Goal: Task Accomplishment & Management: Manage account settings

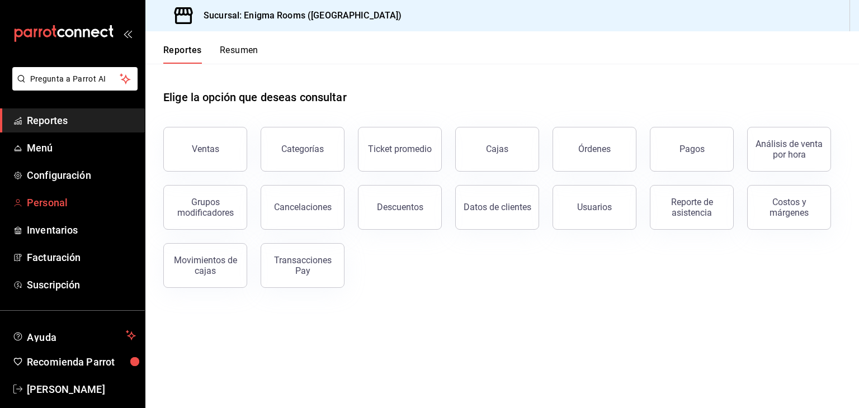
click at [41, 212] on link "Personal" at bounding box center [72, 203] width 145 height 24
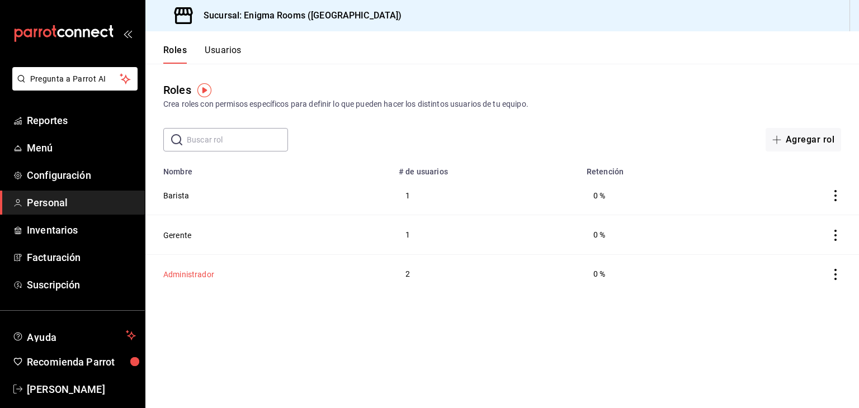
click at [210, 278] on button "Administrador" at bounding box center [188, 274] width 51 height 11
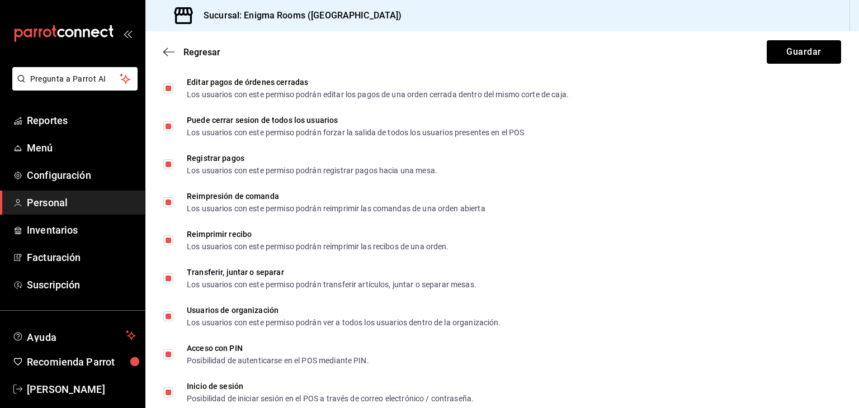
scroll to position [2012, 0]
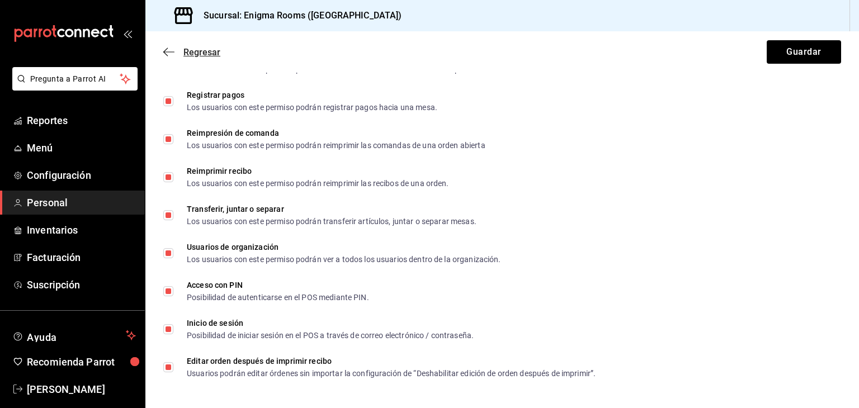
click at [172, 51] on icon "button" at bounding box center [168, 52] width 11 height 10
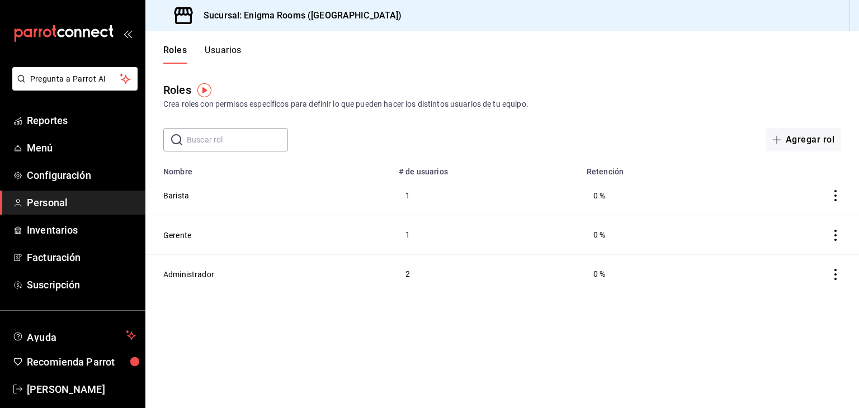
click at [215, 58] on button "Usuarios" at bounding box center [223, 54] width 37 height 19
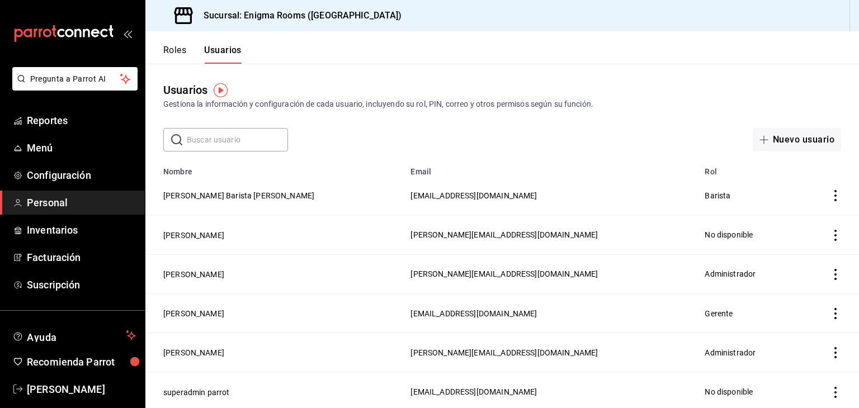
click at [830, 271] on icon "actions" at bounding box center [835, 274] width 11 height 11
click at [427, 280] on div at bounding box center [429, 204] width 859 height 408
click at [171, 279] on button "[PERSON_NAME]" at bounding box center [193, 274] width 61 height 11
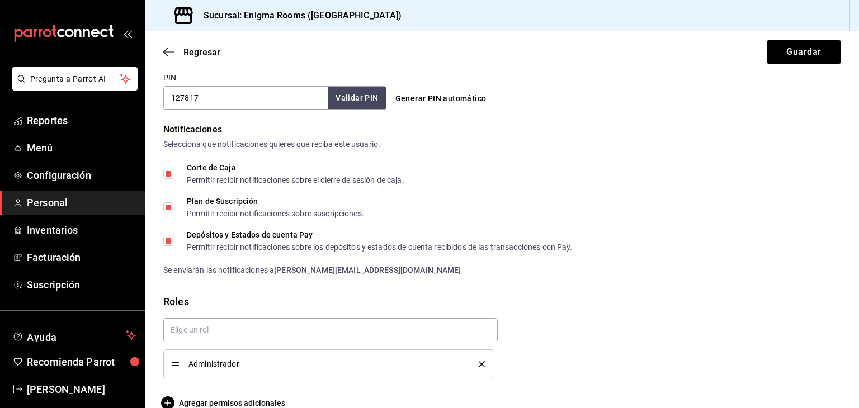
scroll to position [548, 0]
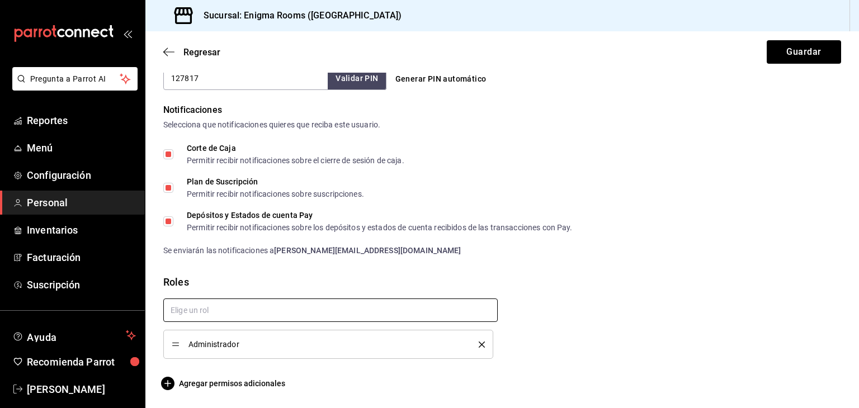
click at [258, 318] on input "text" at bounding box center [330, 310] width 335 height 23
click at [241, 281] on div "Roles" at bounding box center [502, 282] width 678 height 15
click at [217, 383] on span "Agregar permisos adicionales" at bounding box center [224, 383] width 122 height 13
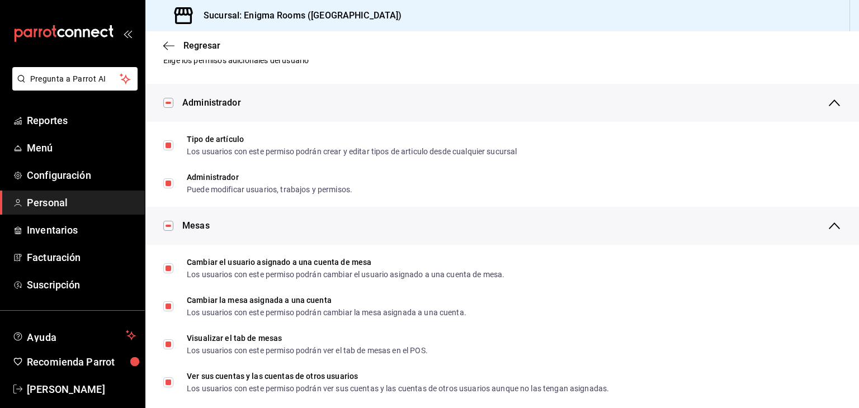
scroll to position [0, 0]
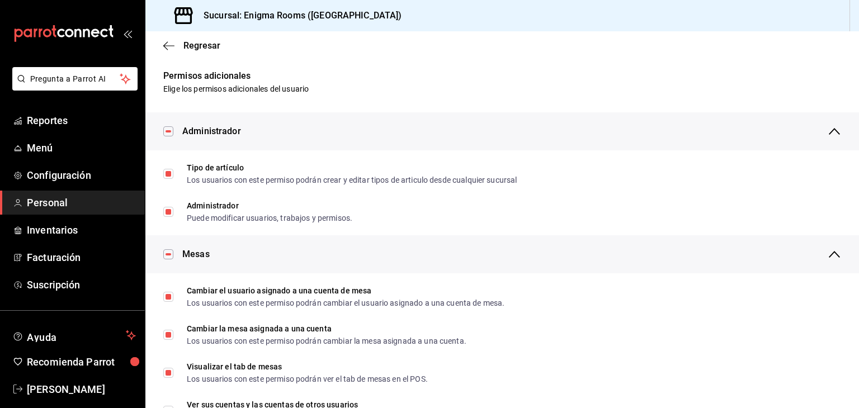
click at [171, 46] on icon "button" at bounding box center [168, 46] width 11 height 10
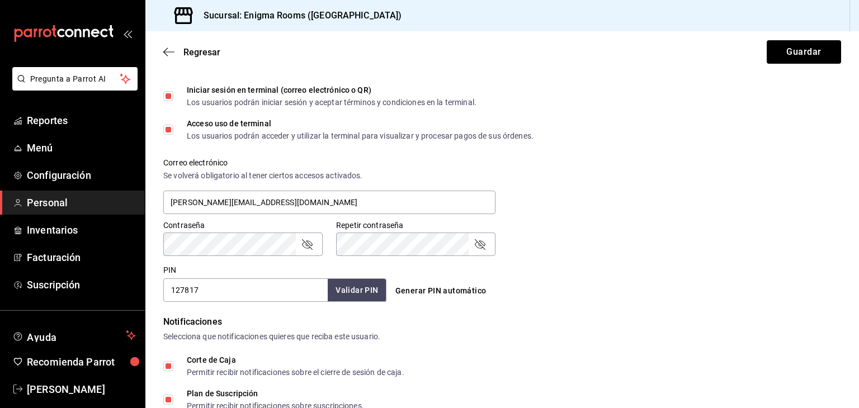
scroll to position [548, 0]
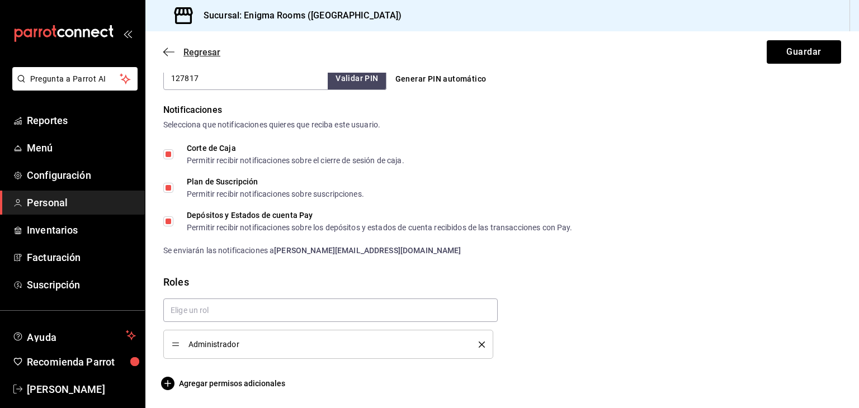
click at [164, 54] on icon "button" at bounding box center [168, 52] width 11 height 10
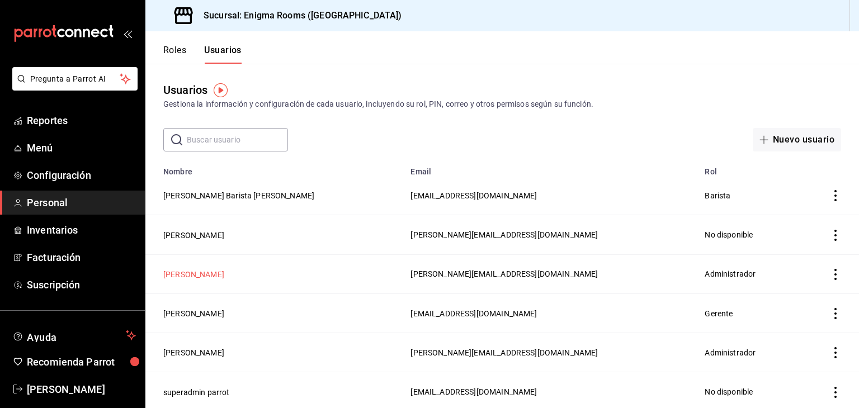
click at [197, 277] on button "[PERSON_NAME]" at bounding box center [193, 274] width 61 height 11
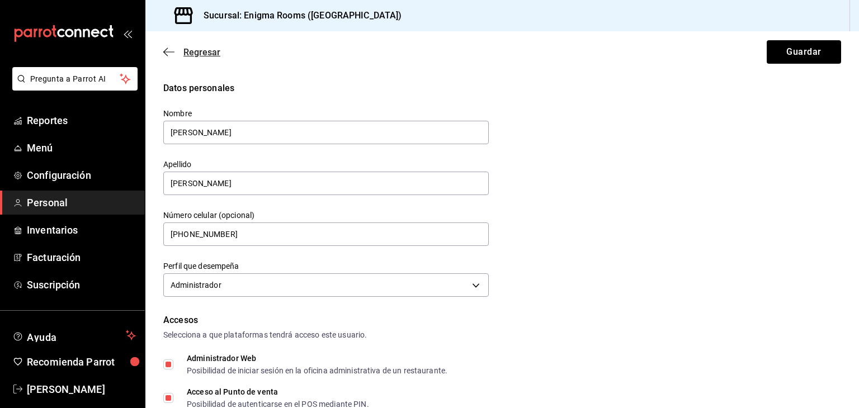
click at [165, 53] on icon "button" at bounding box center [168, 52] width 11 height 10
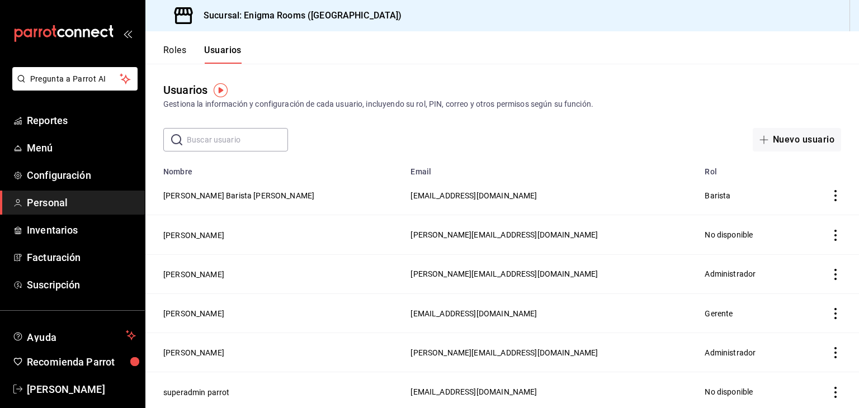
click at [173, 49] on button "Roles" at bounding box center [174, 54] width 23 height 19
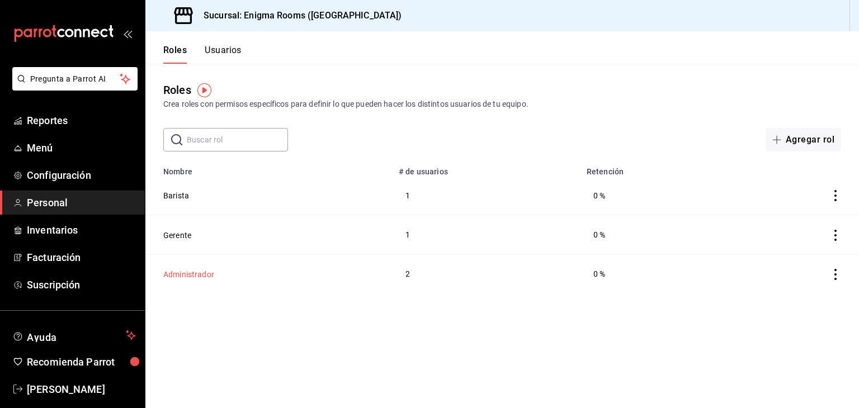
click at [186, 272] on button "Administrador" at bounding box center [188, 274] width 51 height 11
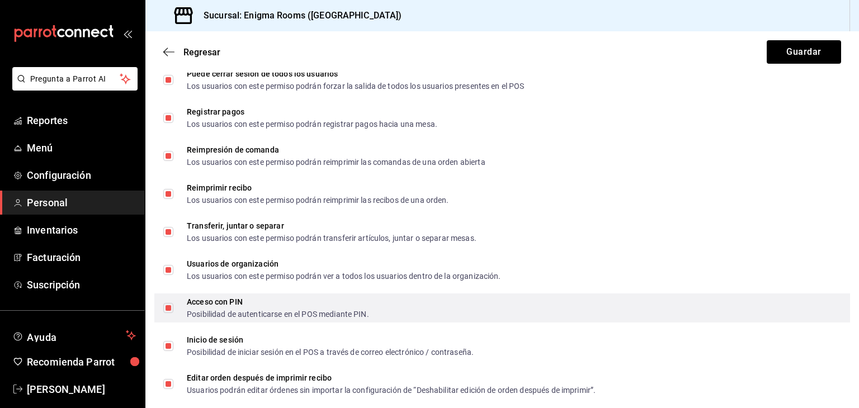
scroll to position [2012, 0]
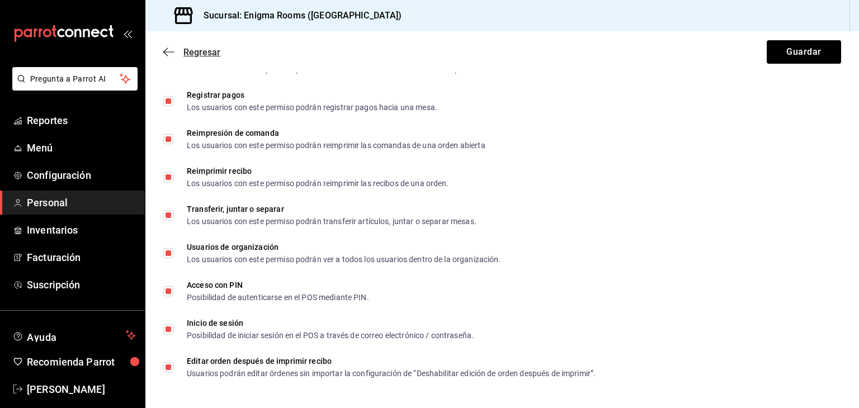
click at [170, 53] on icon "button" at bounding box center [168, 52] width 11 height 10
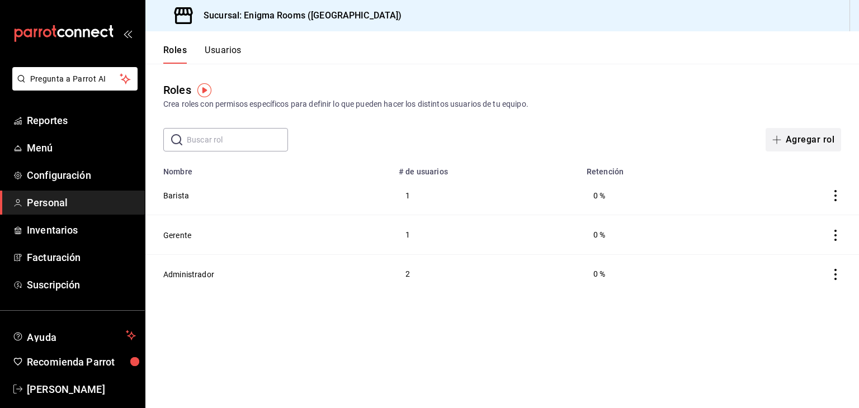
click at [812, 135] on button "Agregar rol" at bounding box center [804, 139] width 76 height 23
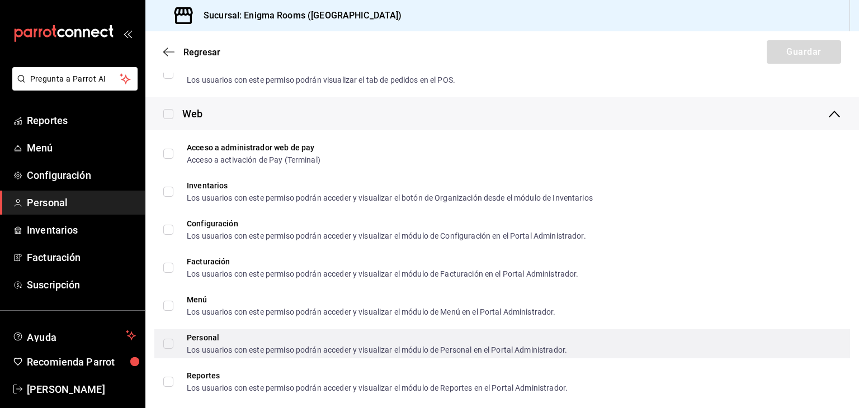
scroll to position [727, 0]
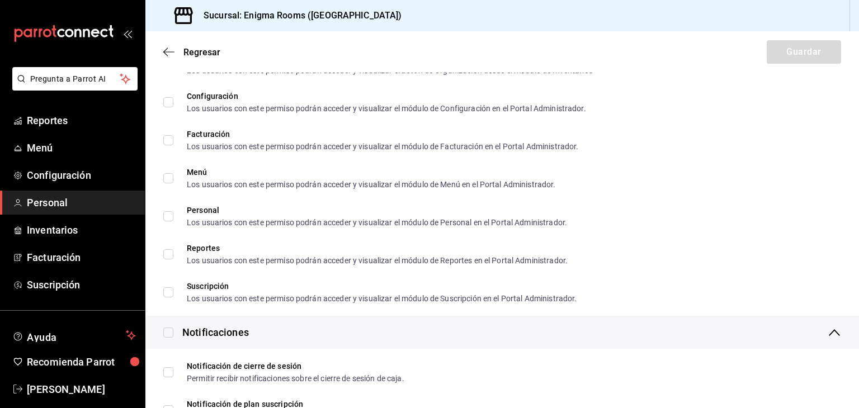
click at [171, 44] on div "Regresar Guardar" at bounding box center [502, 51] width 714 height 41
click at [167, 58] on div "Regresar Guardar" at bounding box center [502, 51] width 714 height 41
click at [166, 52] on icon "button" at bounding box center [168, 52] width 11 height 10
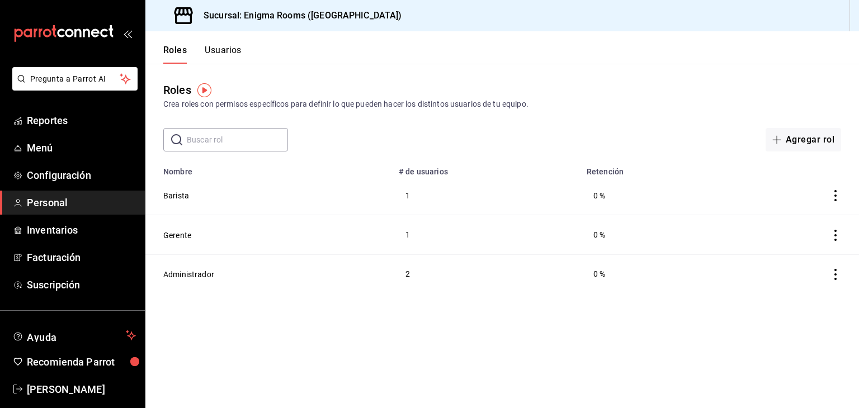
click at [219, 53] on button "Usuarios" at bounding box center [223, 54] width 37 height 19
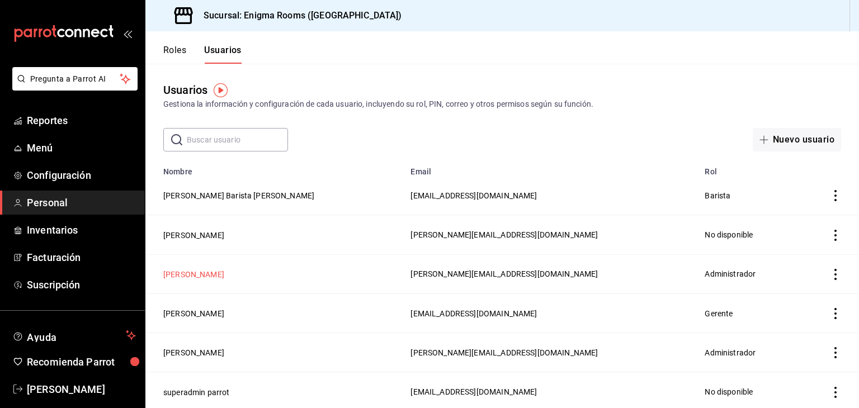
click at [194, 275] on button "[PERSON_NAME]" at bounding box center [193, 274] width 61 height 11
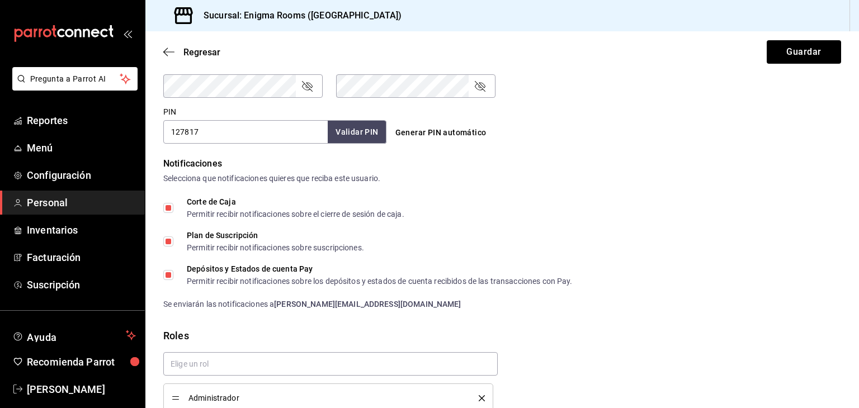
scroll to position [548, 0]
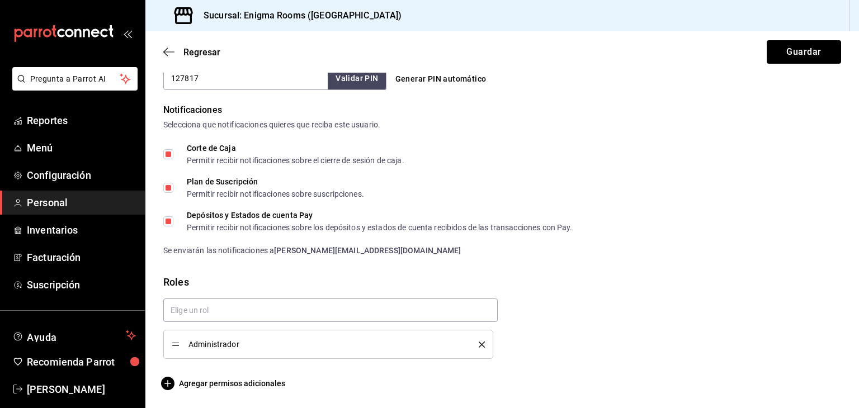
click at [481, 342] on icon "delete" at bounding box center [482, 345] width 6 height 6
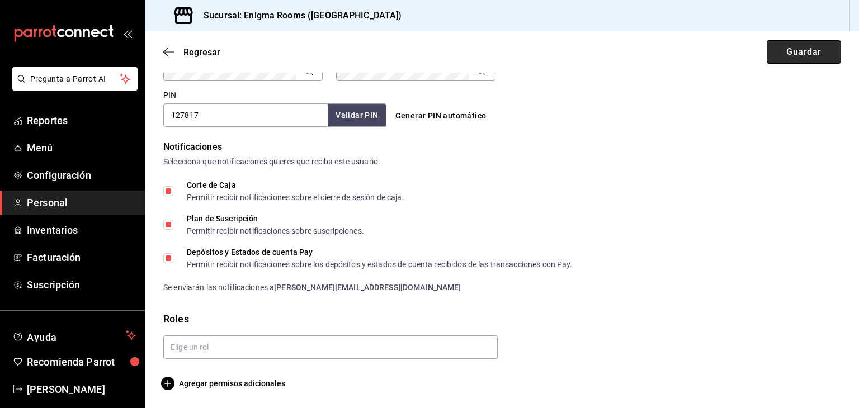
click at [787, 56] on button "Guardar" at bounding box center [804, 51] width 74 height 23
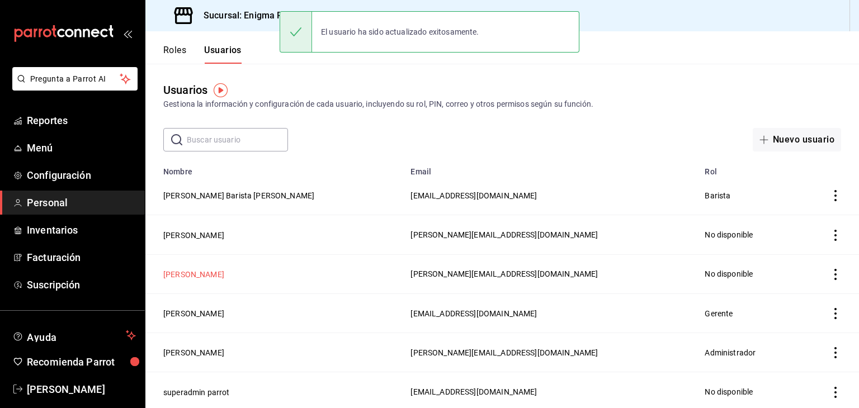
click at [199, 278] on button "[PERSON_NAME]" at bounding box center [193, 274] width 61 height 11
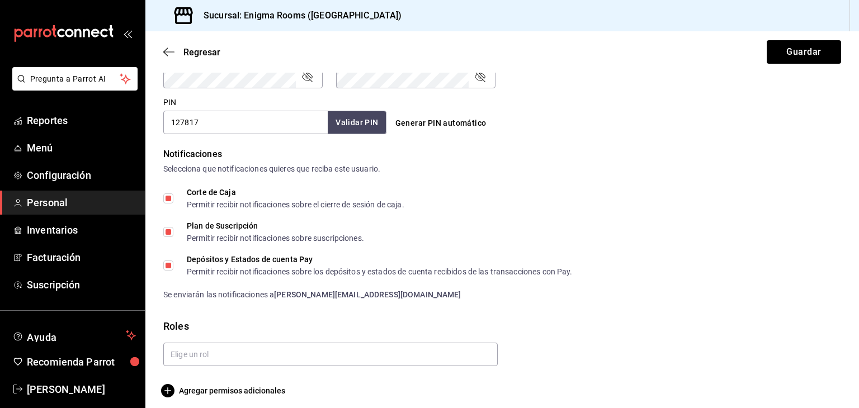
scroll to position [511, 0]
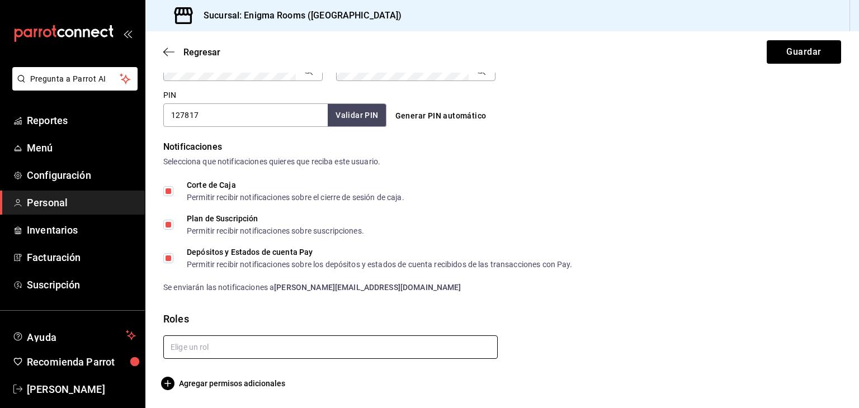
click at [259, 353] on input "text" at bounding box center [330, 347] width 335 height 23
click at [245, 322] on li "Administrador" at bounding box center [328, 322] width 330 height 18
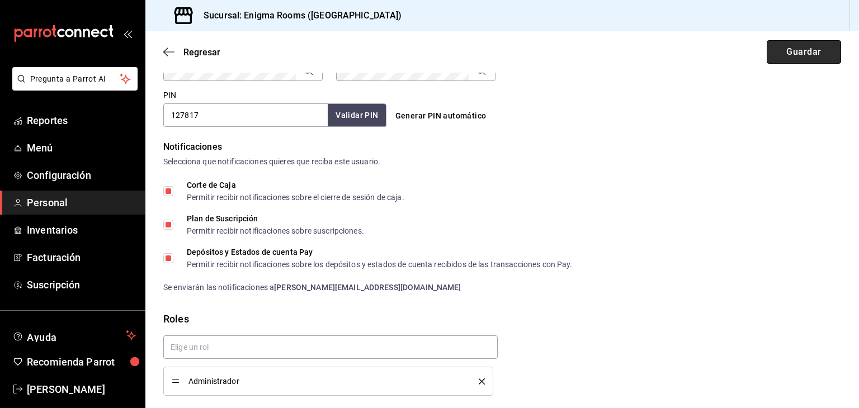
click at [767, 48] on button "Guardar" at bounding box center [804, 51] width 74 height 23
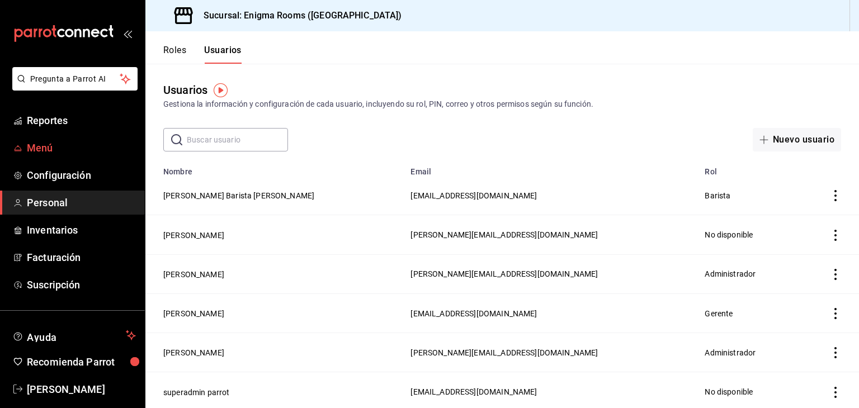
click at [48, 142] on span "Menú" at bounding box center [81, 147] width 109 height 15
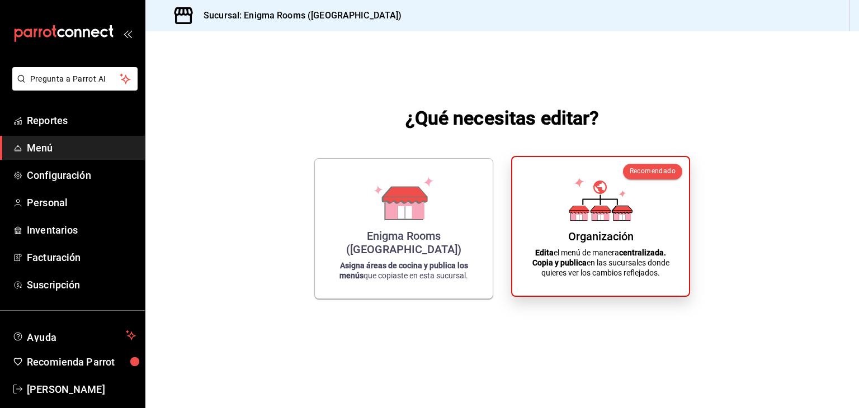
click at [589, 198] on icon at bounding box center [601, 199] width 64 height 44
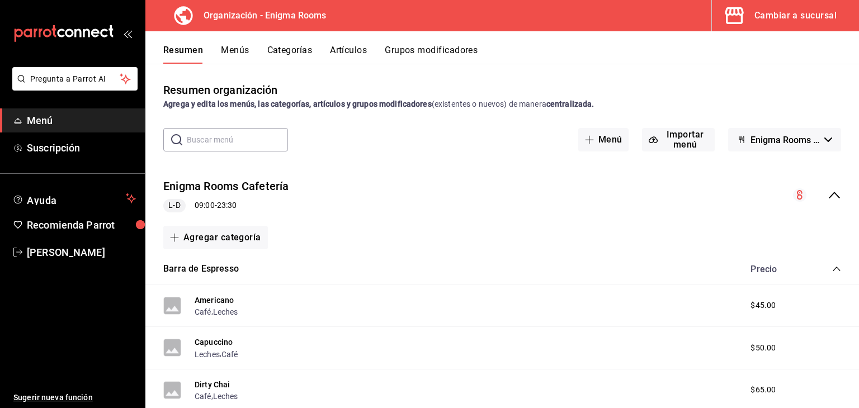
click at [64, 124] on span "Menú" at bounding box center [81, 120] width 109 height 15
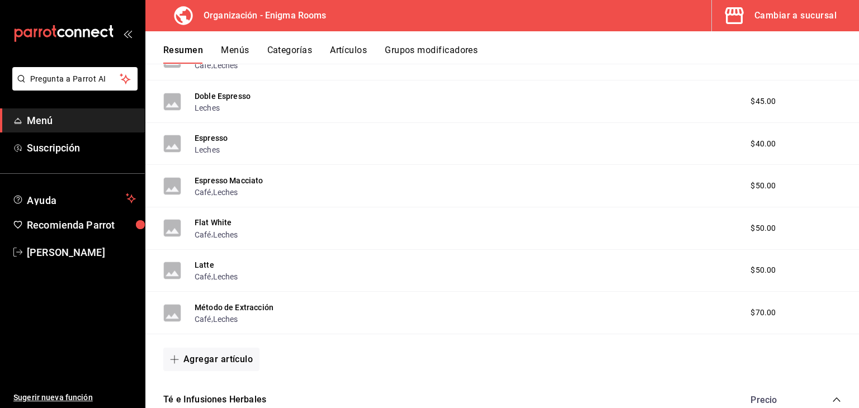
scroll to position [164, 0]
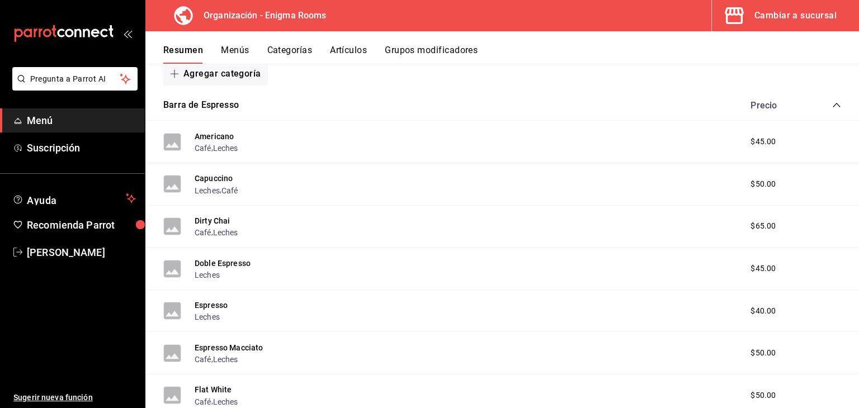
click at [133, 33] on div "mailbox folders" at bounding box center [72, 33] width 145 height 67
click at [120, 37] on div "mailbox folders" at bounding box center [72, 33] width 145 height 67
click at [123, 37] on icon "open_drawer_menu" at bounding box center [127, 33] width 9 height 9
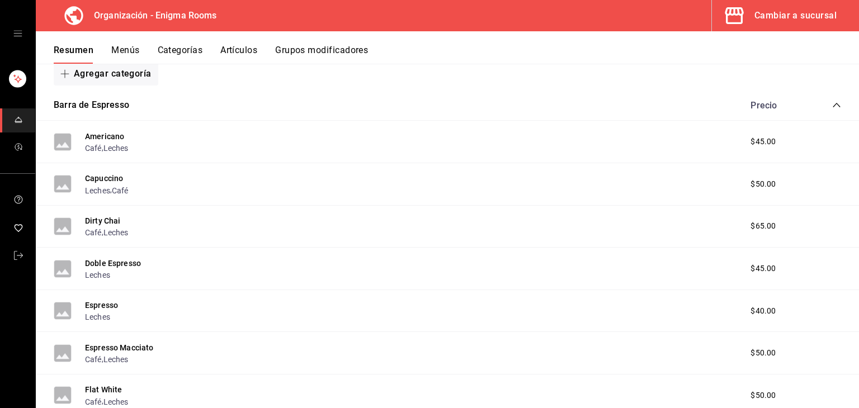
click at [21, 29] on icon "open drawer" at bounding box center [17, 33] width 9 height 9
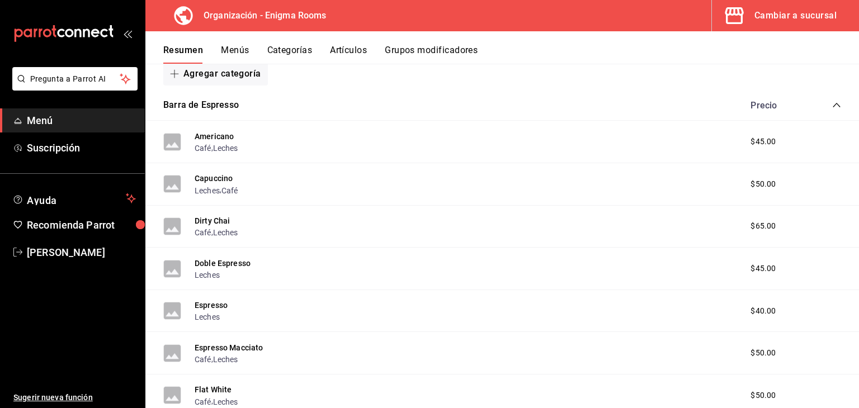
click at [750, 13] on span "button" at bounding box center [736, 15] width 27 height 22
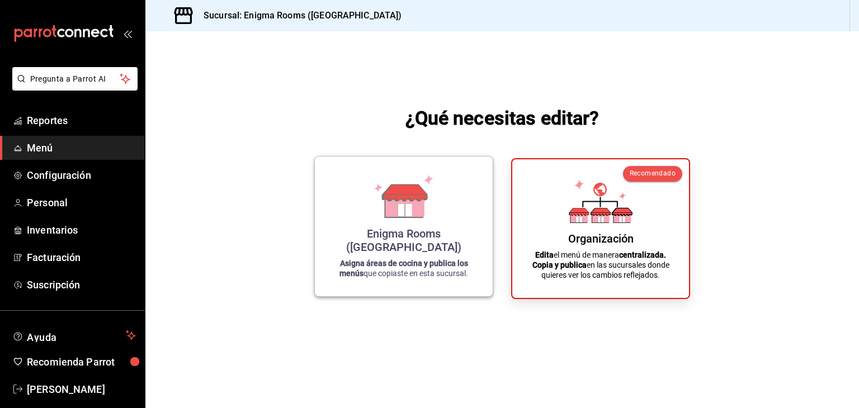
click at [404, 217] on icon at bounding box center [405, 210] width 14 height 12
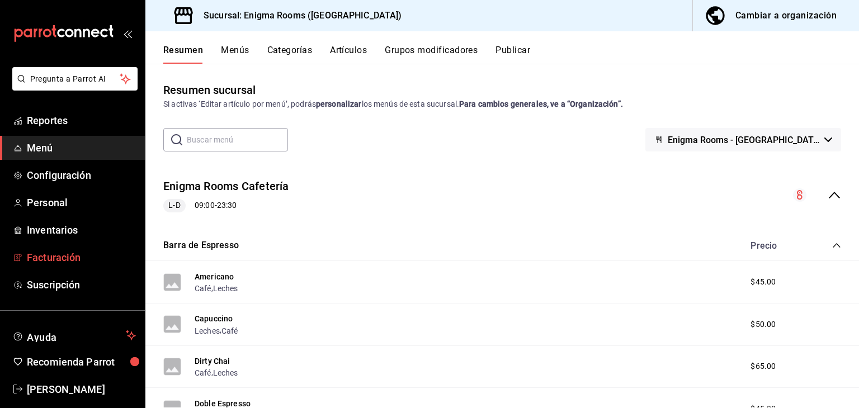
click at [83, 260] on span "Facturación" at bounding box center [81, 257] width 109 height 15
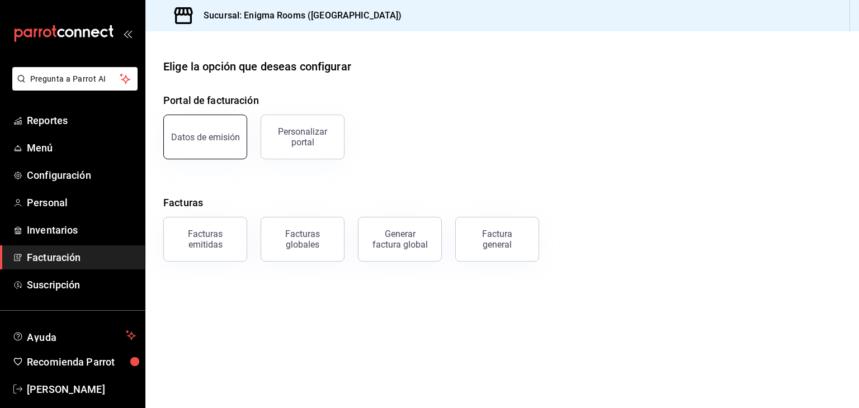
click at [230, 144] on button "Datos de emisión" at bounding box center [205, 137] width 84 height 45
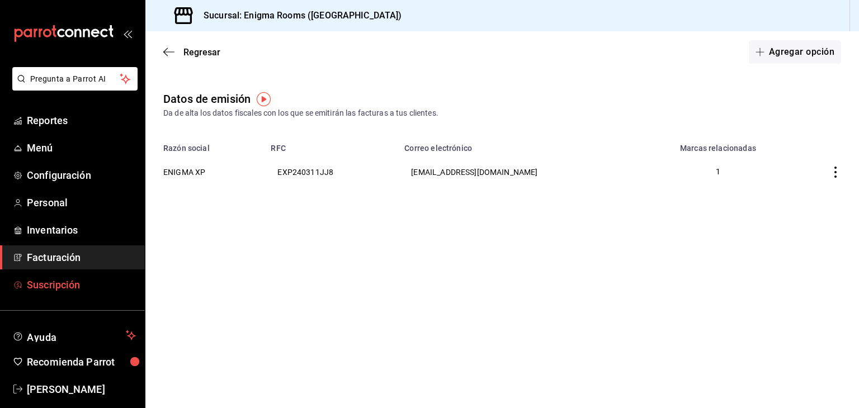
click at [82, 295] on link "Suscripción" at bounding box center [72, 285] width 145 height 24
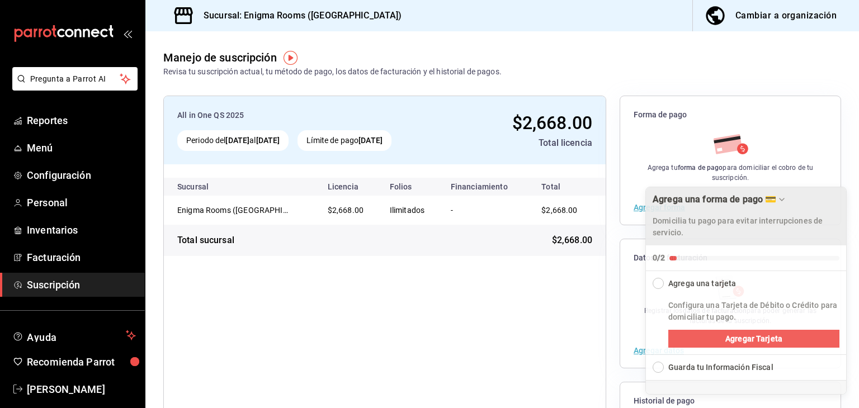
click at [782, 199] on icon "Drag to move checklist" at bounding box center [782, 200] width 4 height 2
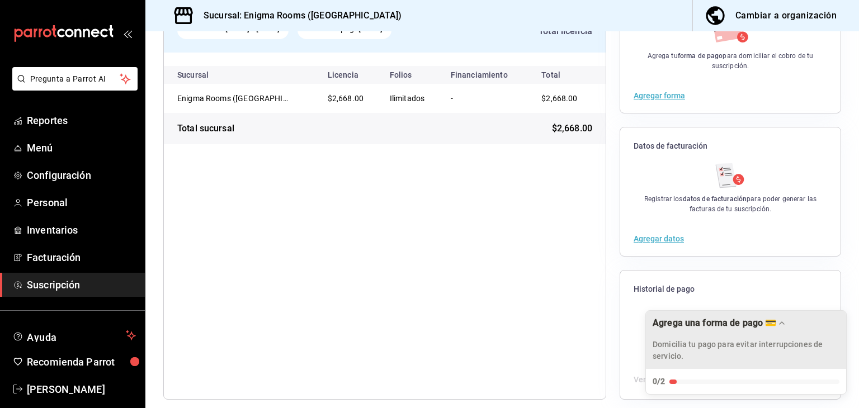
scroll to position [121, 0]
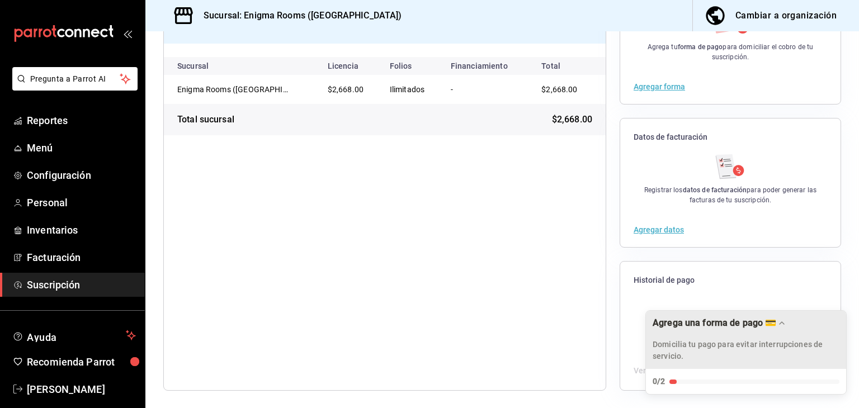
click at [643, 231] on button "Agregar datos" at bounding box center [659, 230] width 50 height 8
